Goal: Register for event/course

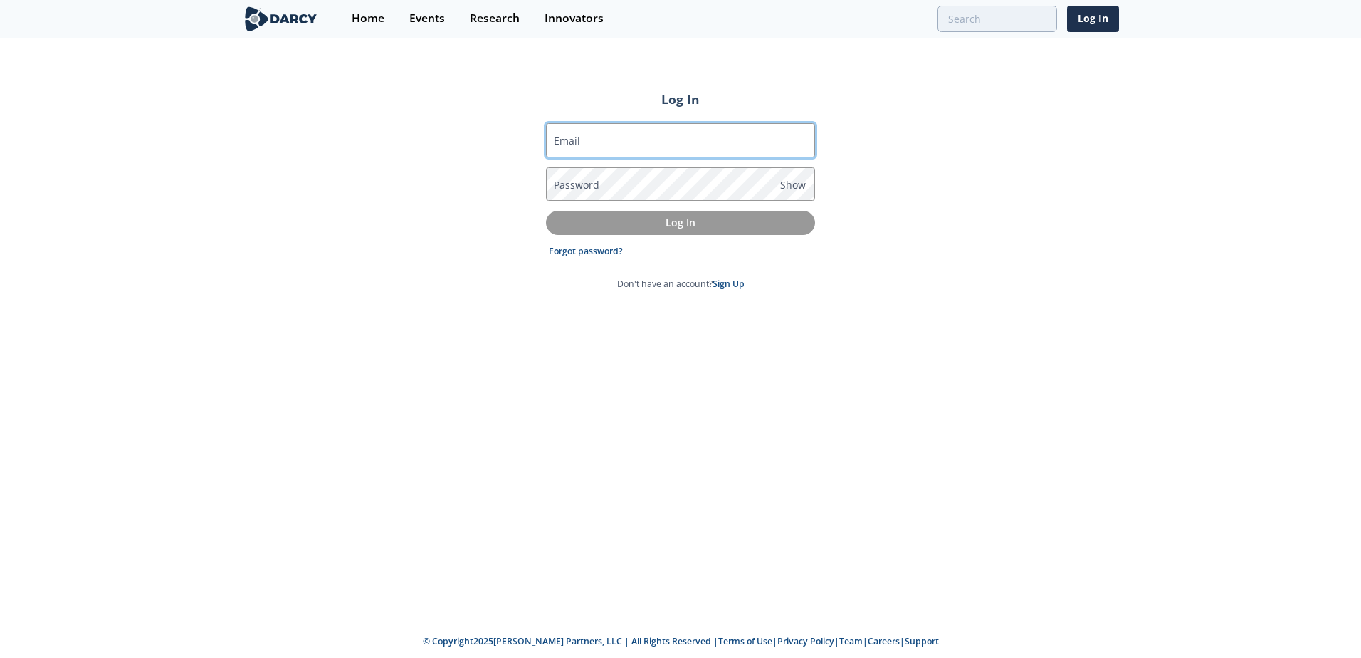
click at [666, 144] on input "Email" at bounding box center [680, 140] width 269 height 34
type input "[PERSON_NAME][EMAIL_ADDRESS][DOMAIN_NAME]"
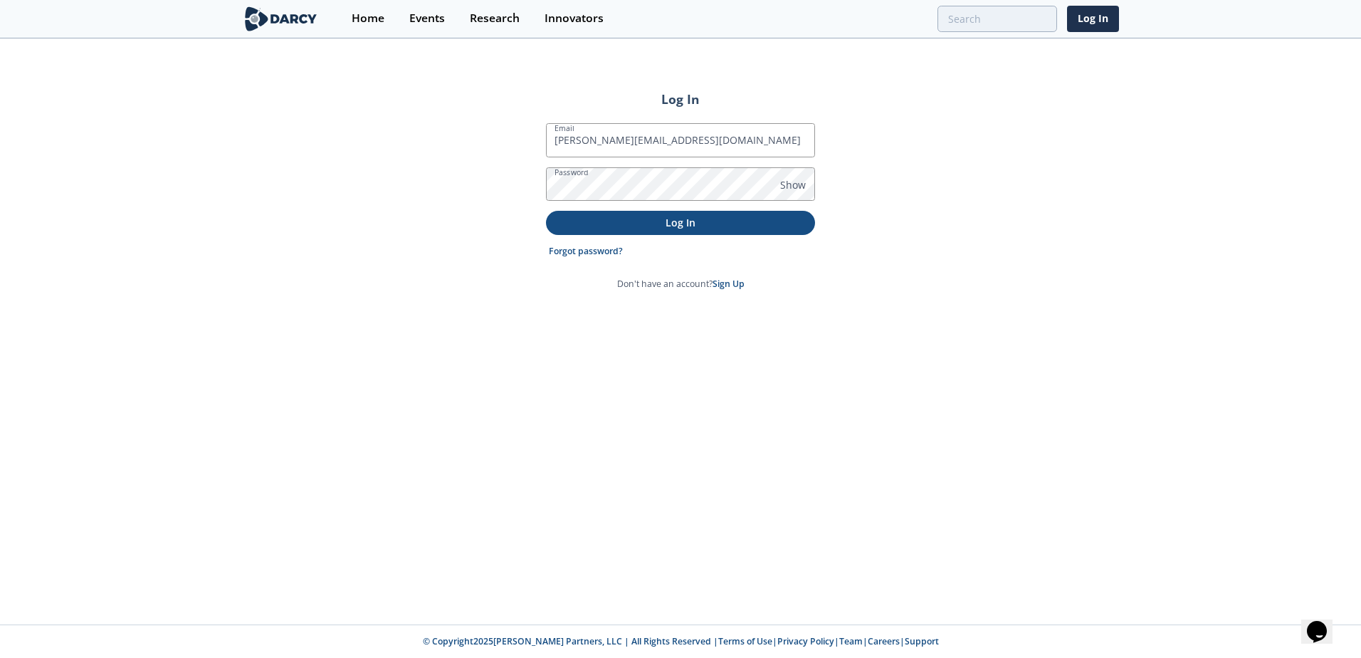
click at [687, 218] on p "Log In" at bounding box center [680, 222] width 249 height 15
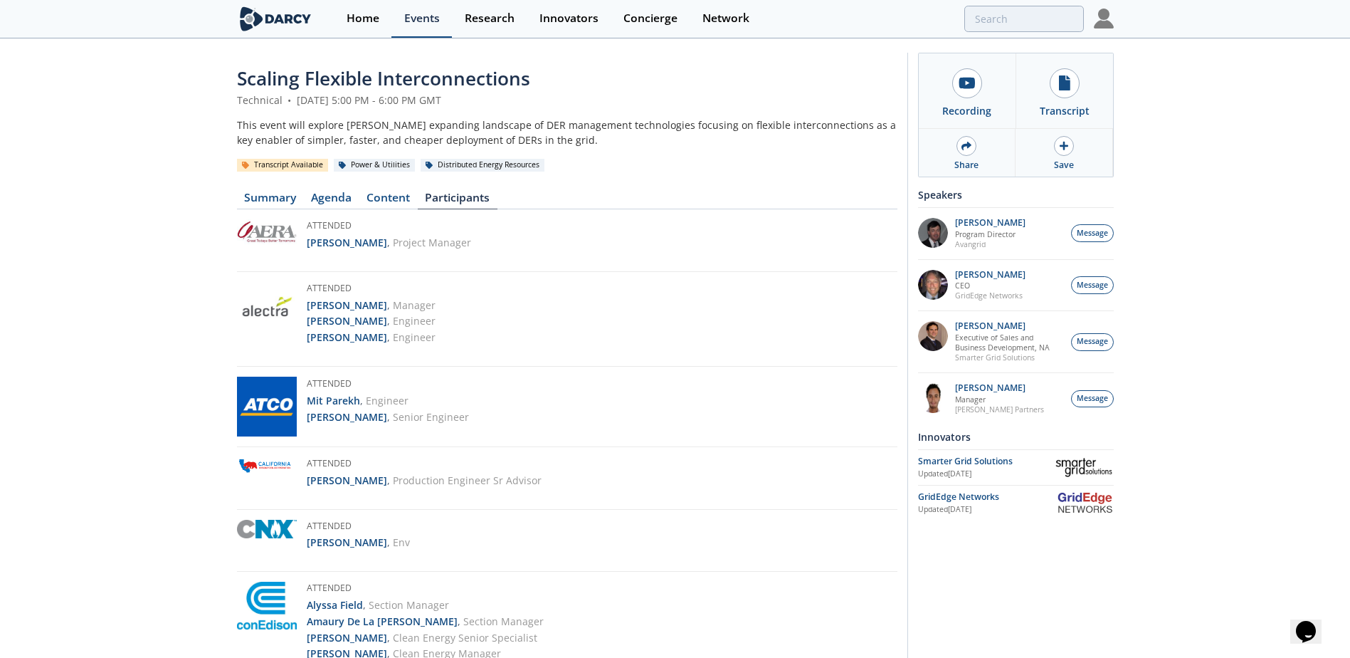
click at [418, 23] on div "Events" at bounding box center [422, 18] width 36 height 11
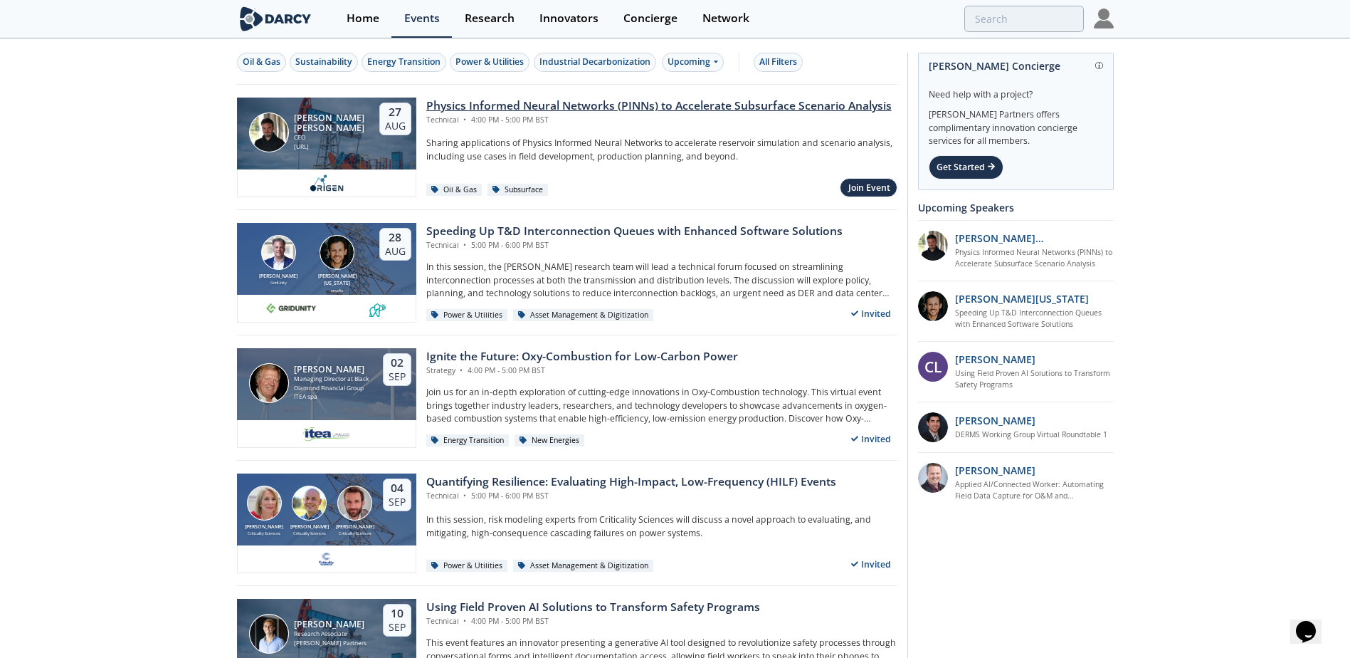
click at [554, 103] on div "Physics Informed Neural Networks (PINNs) to Accelerate Subsurface Scenario Anal…" at bounding box center [658, 105] width 465 height 17
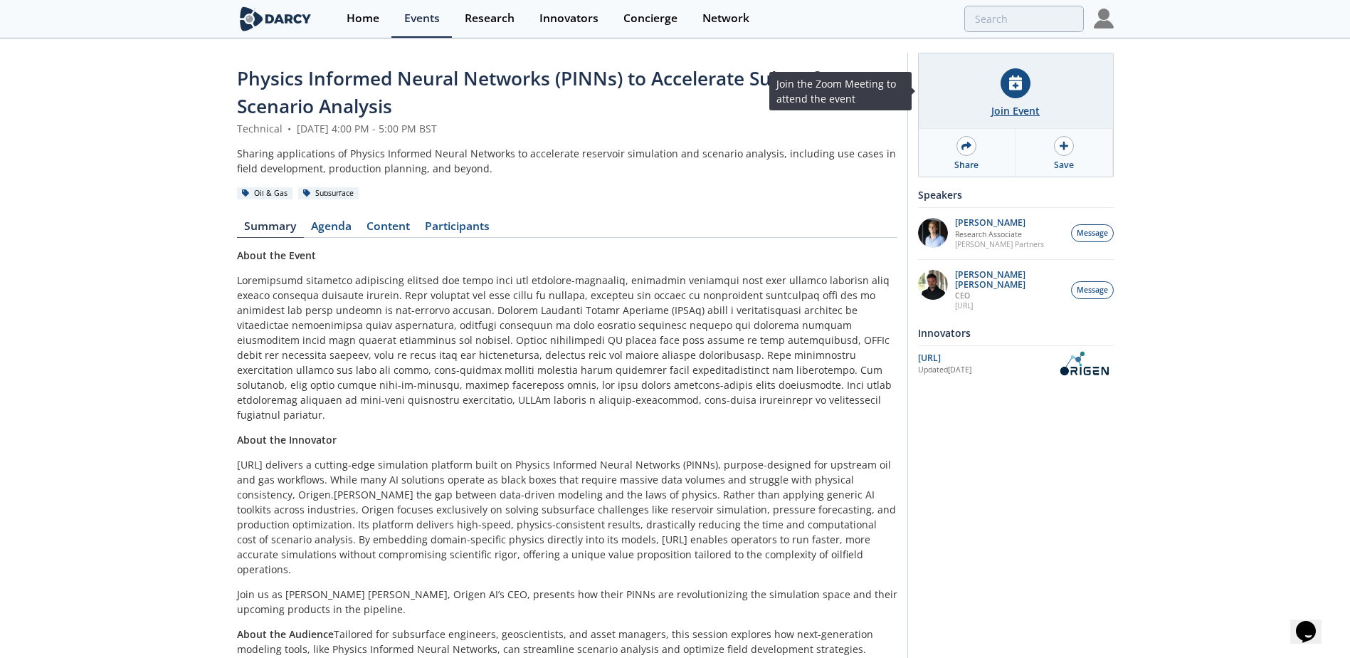
click at [1010, 103] on div "Join Event" at bounding box center [1015, 110] width 48 height 15
